Goal: Transaction & Acquisition: Book appointment/travel/reservation

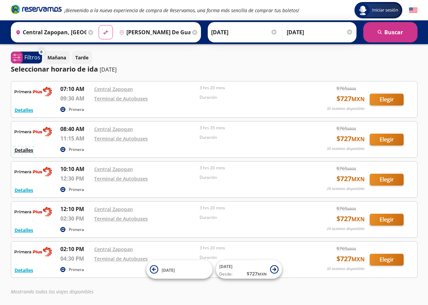
click at [32, 151] on button "Detalles" at bounding box center [24, 149] width 19 height 7
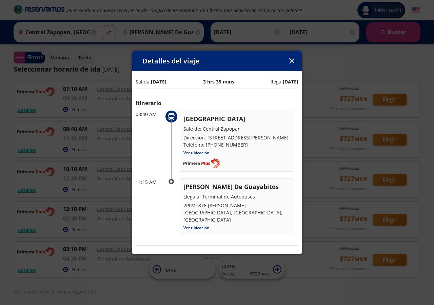
click at [294, 59] on button "button" at bounding box center [292, 61] width 10 height 10
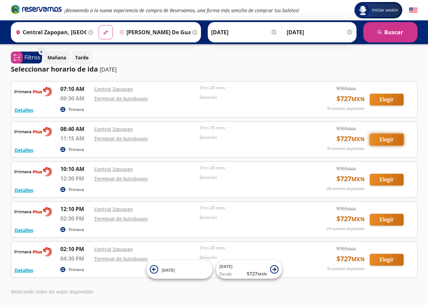
click at [387, 140] on button "Elegir" at bounding box center [387, 140] width 34 height 12
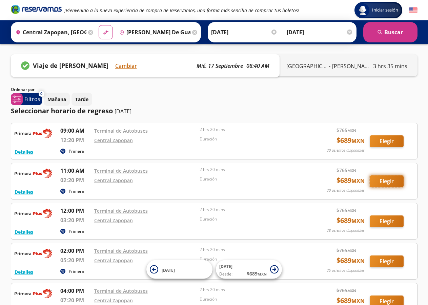
click at [383, 182] on button "Elegir" at bounding box center [387, 181] width 34 height 12
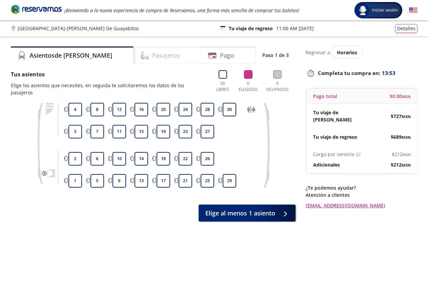
click at [149, 47] on div "Pasajeros" at bounding box center [168, 54] width 68 height 17
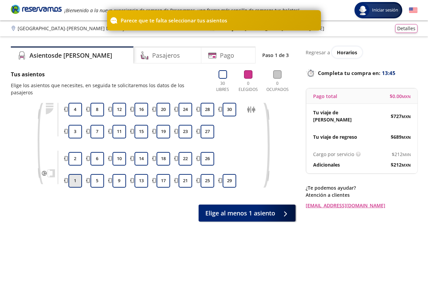
click at [75, 174] on button "1" at bounding box center [75, 181] width 14 height 14
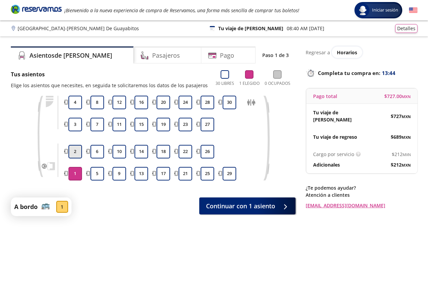
click at [78, 150] on button "2" at bounding box center [75, 152] width 14 height 14
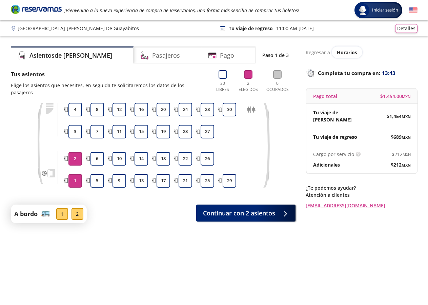
click at [77, 152] on button "2" at bounding box center [75, 159] width 14 height 14
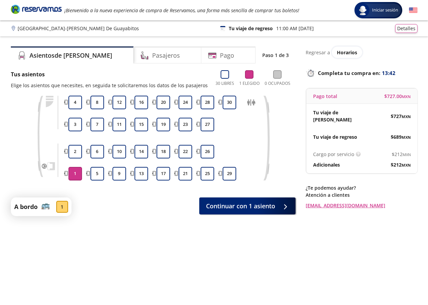
click at [77, 174] on button "1" at bounding box center [75, 174] width 14 height 14
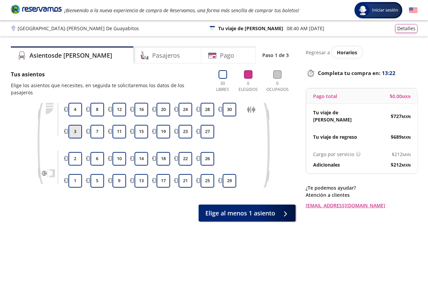
click at [77, 125] on button "3" at bounding box center [75, 132] width 14 height 14
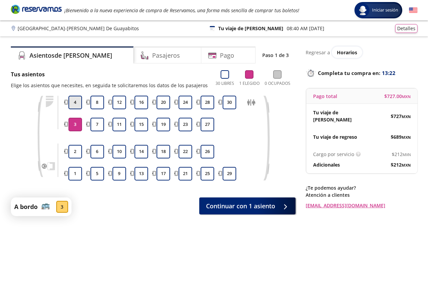
click at [74, 102] on button "4" at bounding box center [75, 103] width 14 height 14
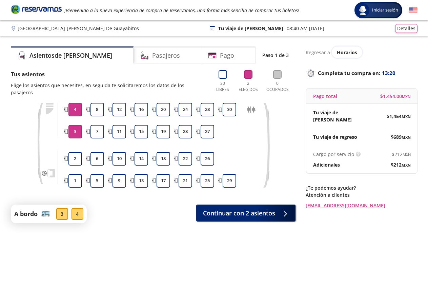
click at [71, 105] on button "4" at bounding box center [75, 110] width 14 height 14
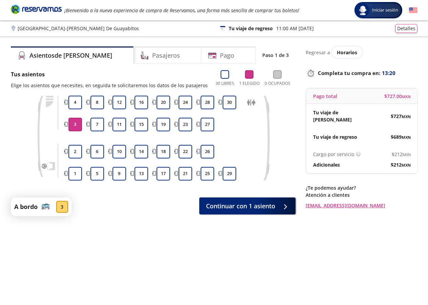
click at [75, 126] on button "3" at bounding box center [75, 125] width 14 height 14
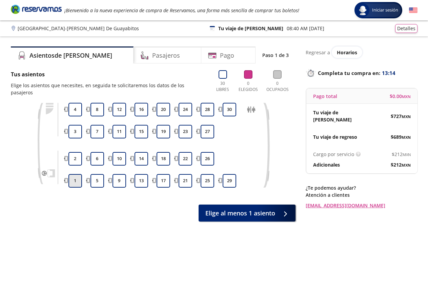
click at [76, 174] on button "1" at bounding box center [75, 181] width 14 height 14
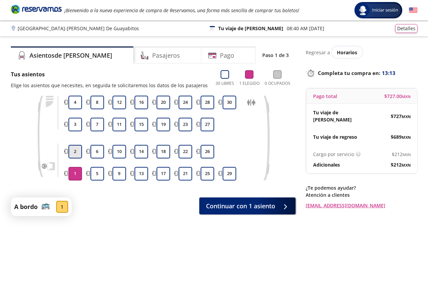
click at [79, 150] on button "2" at bounding box center [75, 152] width 14 height 14
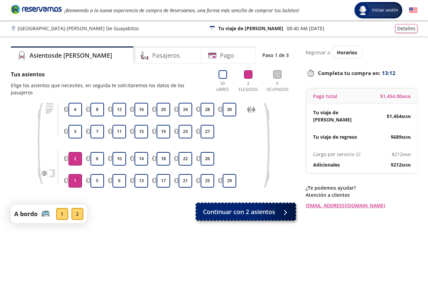
click at [258, 207] on span "Continuar con 2 asientos" at bounding box center [239, 211] width 72 height 9
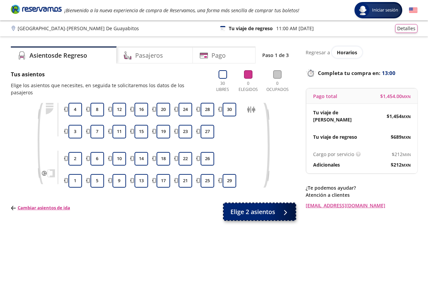
click at [276, 204] on button "Elige 2 asientos" at bounding box center [260, 211] width 72 height 17
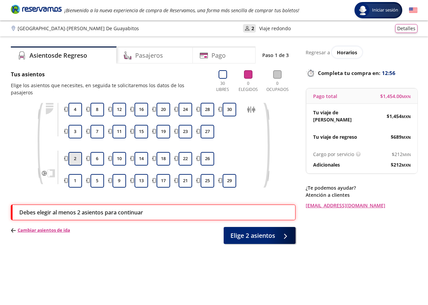
click at [79, 152] on button "2" at bounding box center [75, 159] width 14 height 14
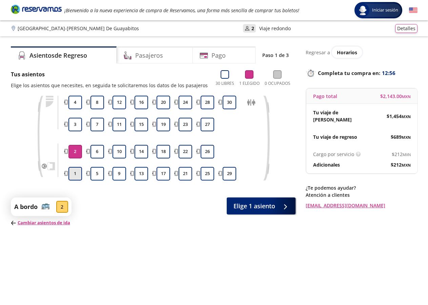
click at [78, 176] on button "1" at bounding box center [75, 174] width 14 height 14
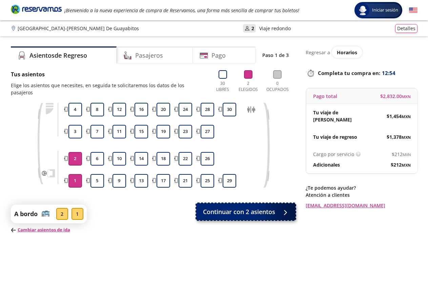
click at [253, 207] on span "Continuar con 2 asientos" at bounding box center [239, 211] width 72 height 9
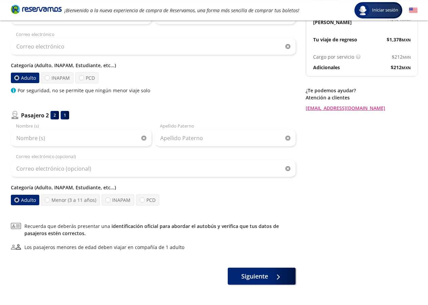
scroll to position [86, 0]
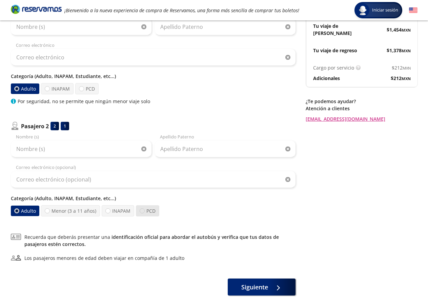
click at [142, 209] on div at bounding box center [142, 210] width 5 height 5
click at [142, 209] on input "PCD" at bounding box center [142, 211] width 4 height 4
radio input "true"
click at [19, 211] on div at bounding box center [16, 210] width 5 height 5
click at [19, 211] on input "Adulto" at bounding box center [17, 211] width 4 height 4
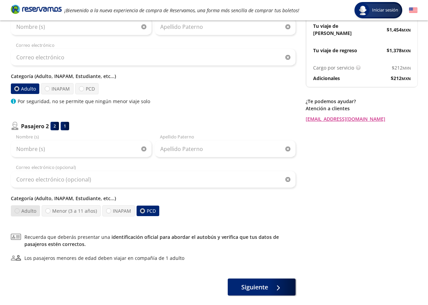
radio input "true"
radio input "false"
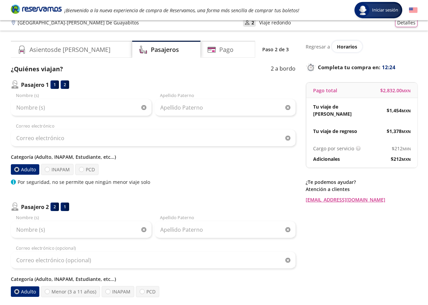
scroll to position [0, 0]
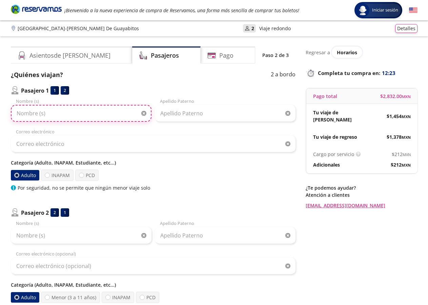
click at [73, 115] on input "Nombre (s)" at bounding box center [81, 113] width 141 height 17
type input "[PERSON_NAME]"
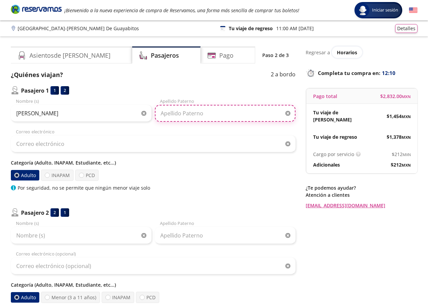
click at [196, 115] on input "Apellido Paterno" at bounding box center [225, 113] width 141 height 17
type input "[PERSON_NAME]"
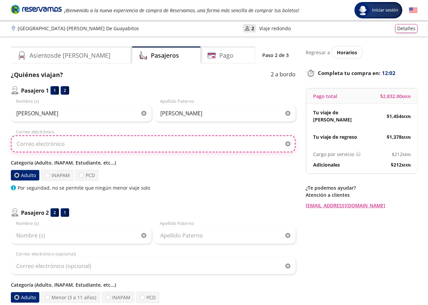
click at [114, 149] on input "Correo electrónico" at bounding box center [153, 143] width 285 height 17
type input "[EMAIL_ADDRESS][DOMAIN_NAME]"
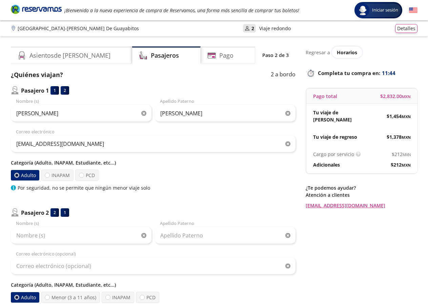
click at [139, 205] on div "Pasajero 1 1 2 [PERSON_NAME] Nombre (s) [PERSON_NAME] Apellido [PERSON_NAME] [E…" at bounding box center [153, 194] width 285 height 217
click at [82, 175] on div at bounding box center [81, 175] width 5 height 5
click at [82, 175] on input "PCD" at bounding box center [81, 175] width 4 height 4
radio input "true"
click at [82, 175] on div at bounding box center [82, 175] width 2 height 2
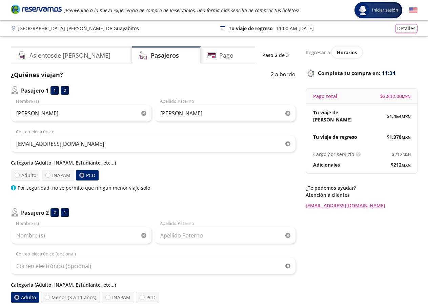
click at [82, 175] on input "PCD" at bounding box center [82, 175] width 4 height 4
click at [17, 175] on div at bounding box center [17, 175] width 5 height 5
click at [17, 175] on input "Adulto" at bounding box center [17, 175] width 4 height 4
radio input "true"
radio input "false"
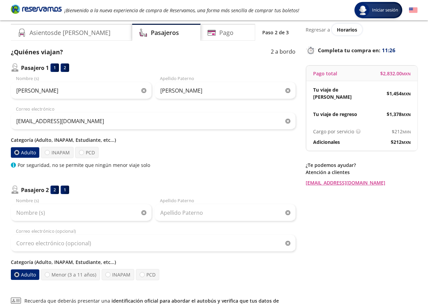
scroll to position [35, 0]
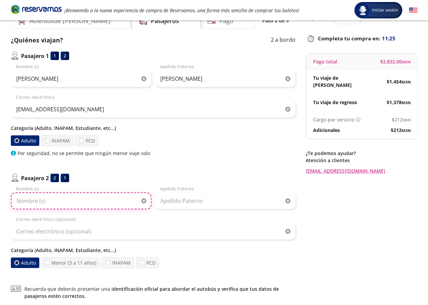
click at [98, 198] on input "Nombre (s)" at bounding box center [81, 200] width 141 height 17
type input "a"
type input "[PERSON_NAME]"
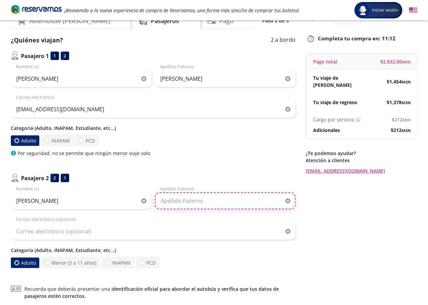
click at [212, 198] on input "Apellido Paterno" at bounding box center [225, 200] width 141 height 17
type input "[PERSON_NAME]"
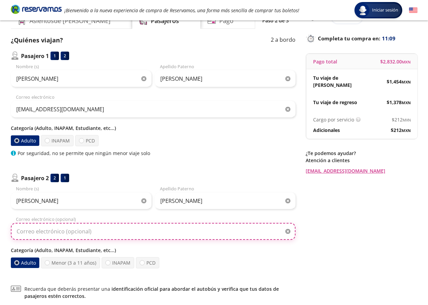
click at [107, 234] on input "Correo electrónico (opcional)" at bounding box center [153, 231] width 285 height 17
type input "[EMAIL_ADDRESS][DOMAIN_NAME]"
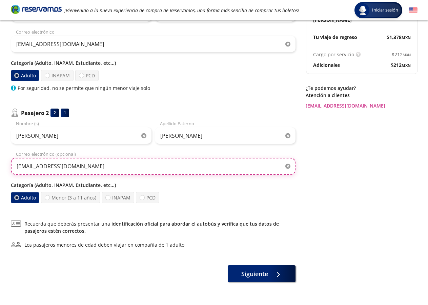
scroll to position [104, 0]
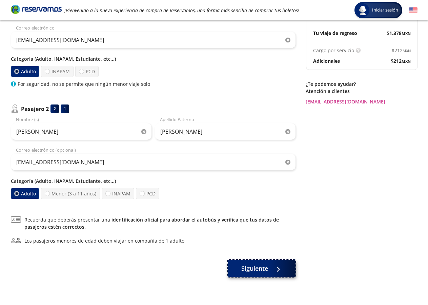
click at [267, 270] on span "Siguiente" at bounding box center [254, 268] width 27 height 9
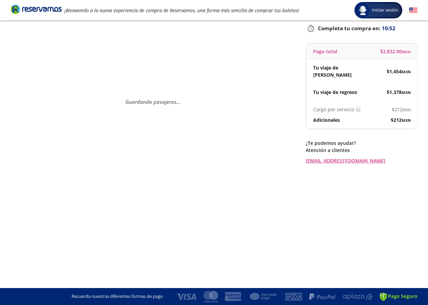
scroll to position [0, 0]
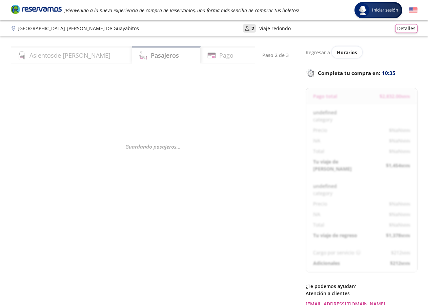
select select "MX"
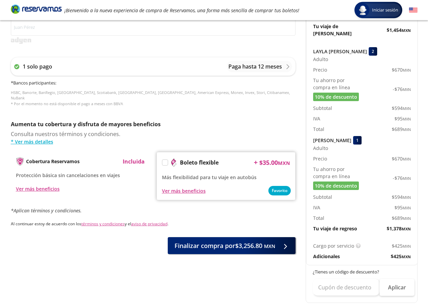
scroll to position [277, 0]
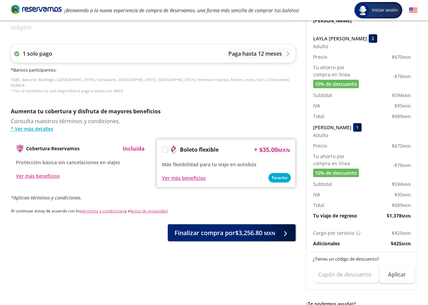
click at [288, 52] on icon at bounding box center [287, 53] width 5 height 5
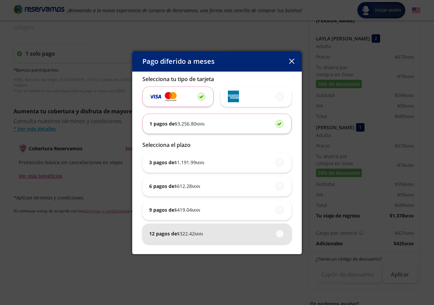
click at [229, 234] on div "12 pagos de $ 322.42 MXN" at bounding box center [217, 233] width 136 height 20
click at [276, 234] on input "12 pagos de $ 322.42 MXN" at bounding box center [278, 233] width 4 height 4
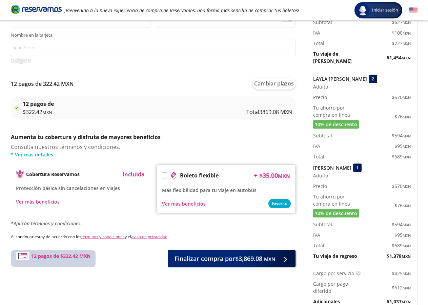
scroll to position [242, 0]
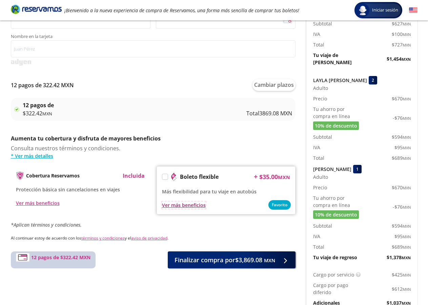
click at [181, 204] on div "Ver más beneficios" at bounding box center [184, 204] width 44 height 7
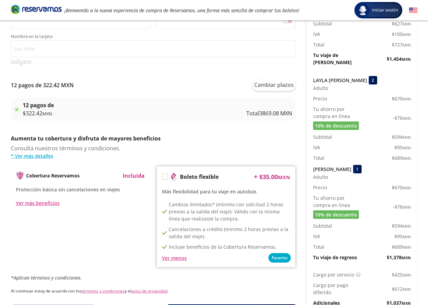
click at [165, 177] on label at bounding box center [164, 176] width 5 height 5
click at [165, 177] on input "Boleto flexible" at bounding box center [164, 178] width 4 height 4
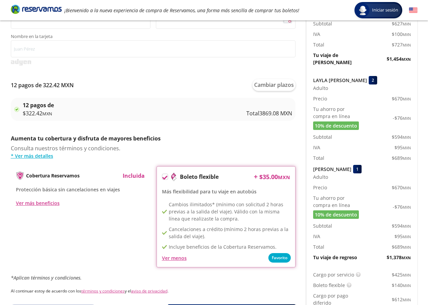
click at [218, 132] on div "Servicios adicionales ¿Tienes un código de descuento? Aplicar Datos del comprad…" at bounding box center [153, 74] width 285 height 493
click at [281, 257] on div "Ver menos" at bounding box center [226, 258] width 128 height 8
click at [164, 258] on div "Ver menos" at bounding box center [174, 257] width 25 height 7
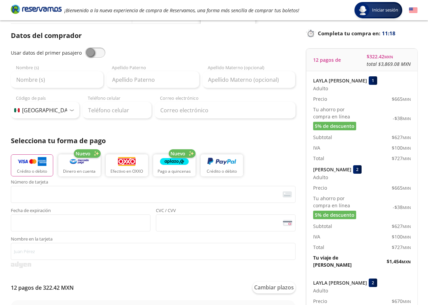
scroll to position [0, 0]
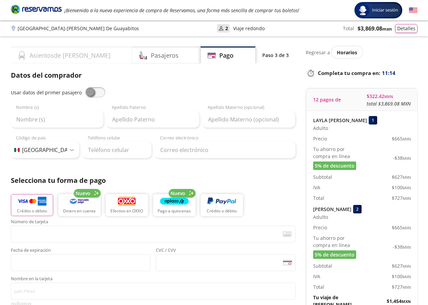
click at [62, 59] on h4 "Asientos de [PERSON_NAME]" at bounding box center [69, 55] width 81 height 9
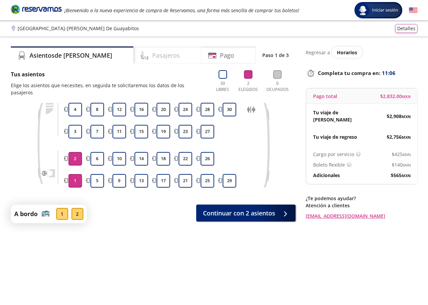
click at [134, 53] on div "Pasajeros" at bounding box center [168, 54] width 68 height 17
